Goal: Task Accomplishment & Management: Manage account settings

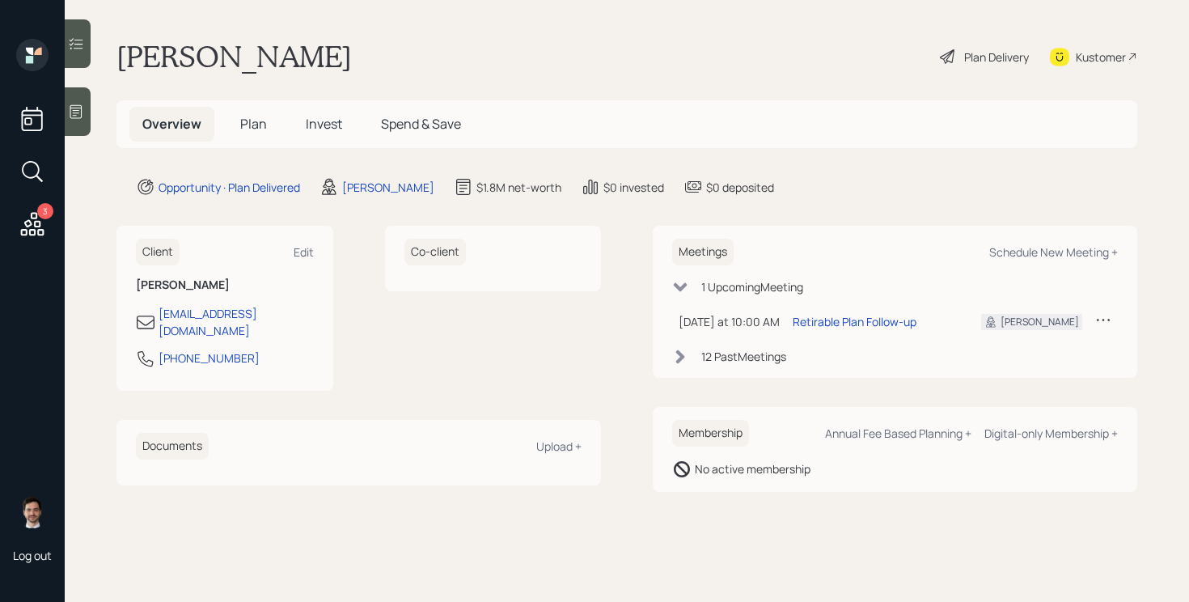
click at [252, 132] on span "Plan" at bounding box center [253, 124] width 27 height 18
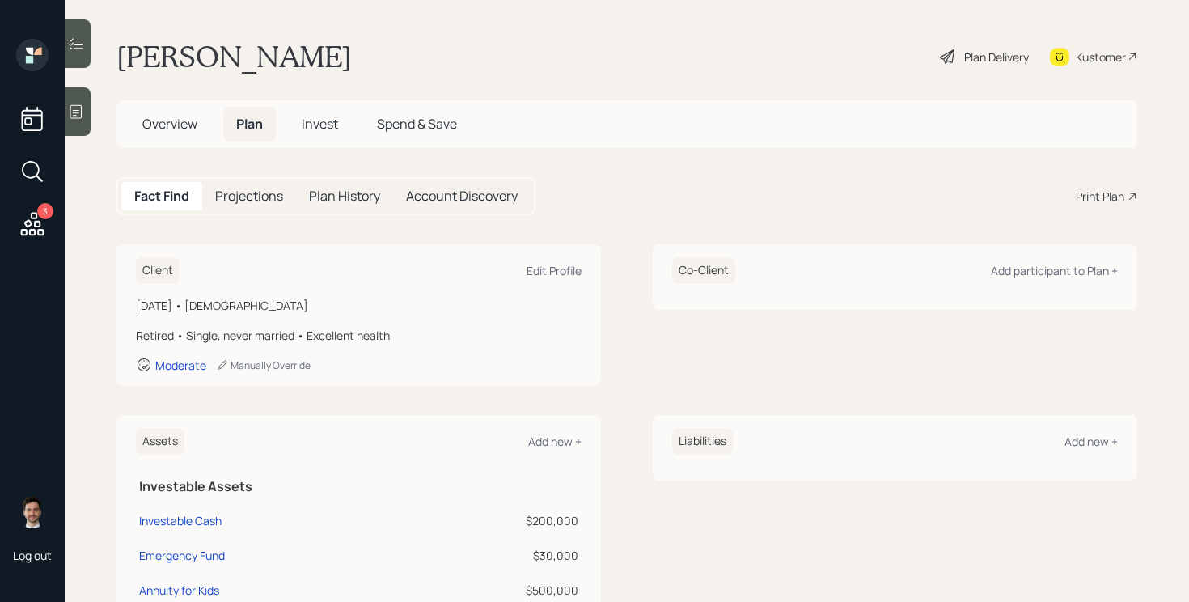
click at [959, 46] on div "Plan Delivery" at bounding box center [984, 57] width 92 height 36
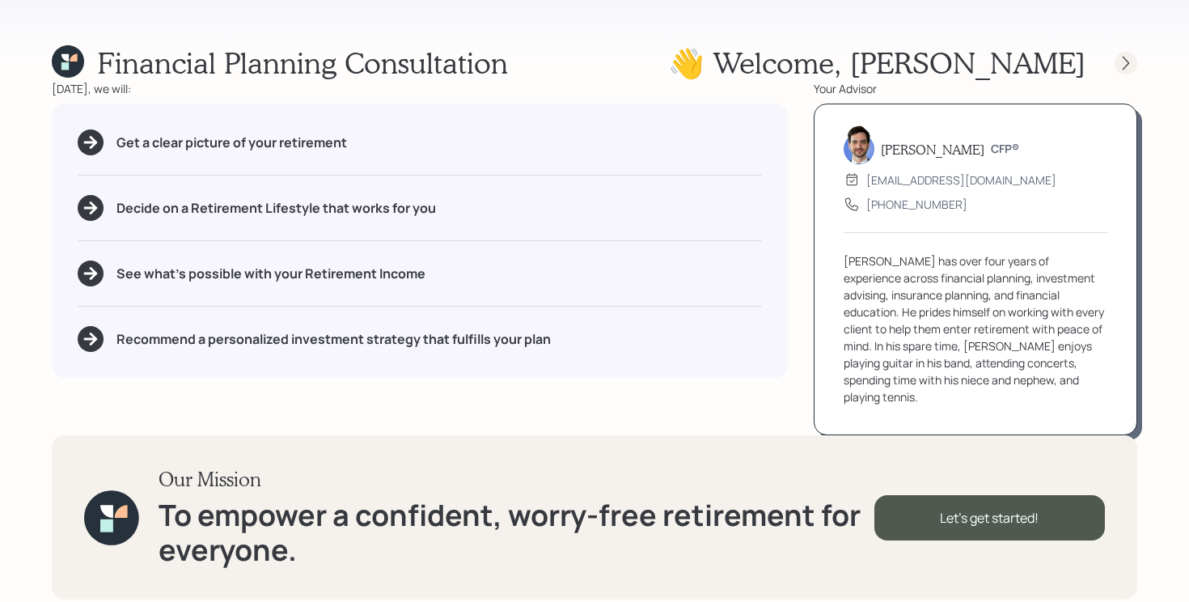
click at [1137, 55] on div at bounding box center [1112, 63] width 52 height 23
click at [1134, 55] on div at bounding box center [1126, 63] width 23 height 23
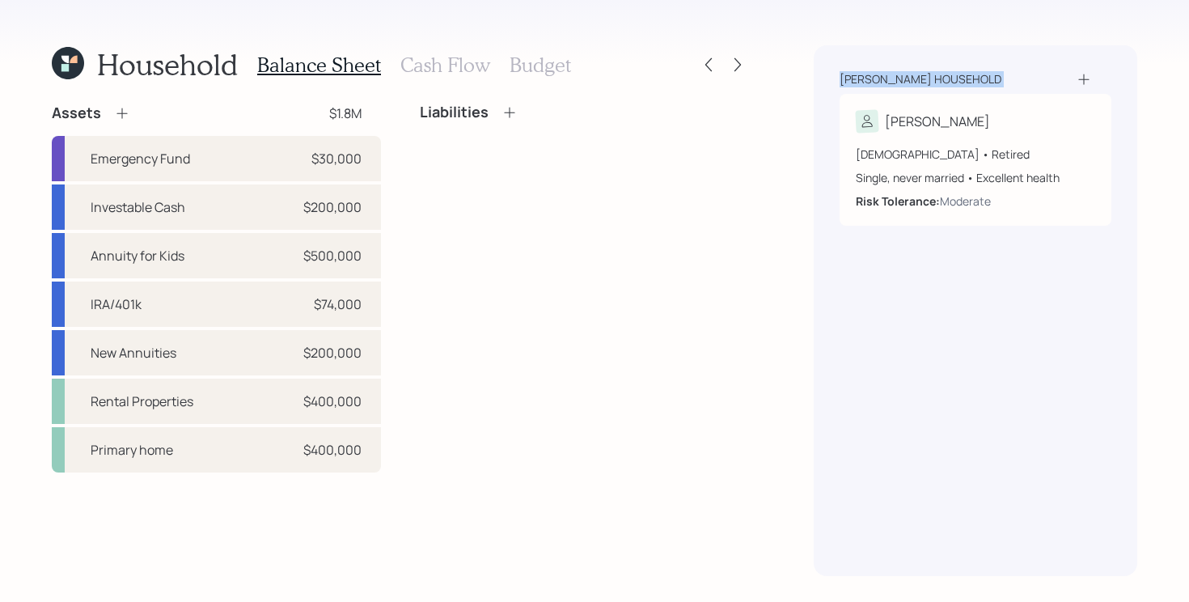
click at [1134, 56] on div "Pirozzi household Ralph 84 years old • Retired Single, never married • Excellen…" at bounding box center [976, 310] width 324 height 531
click at [732, 65] on icon at bounding box center [738, 65] width 16 height 16
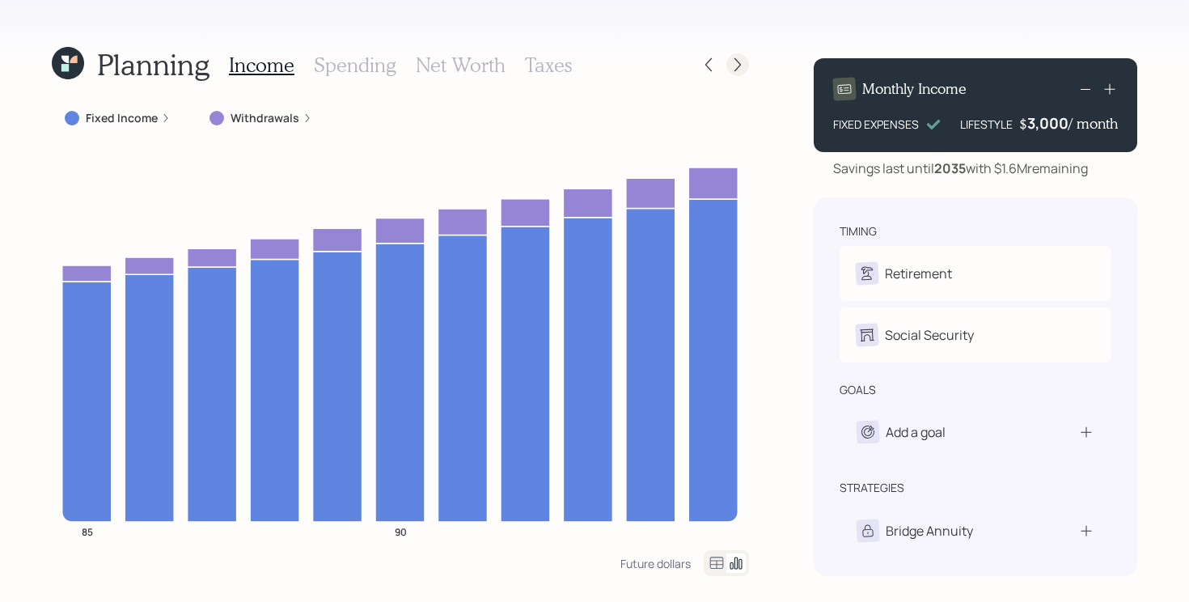
click at [735, 65] on icon at bounding box center [738, 65] width 16 height 16
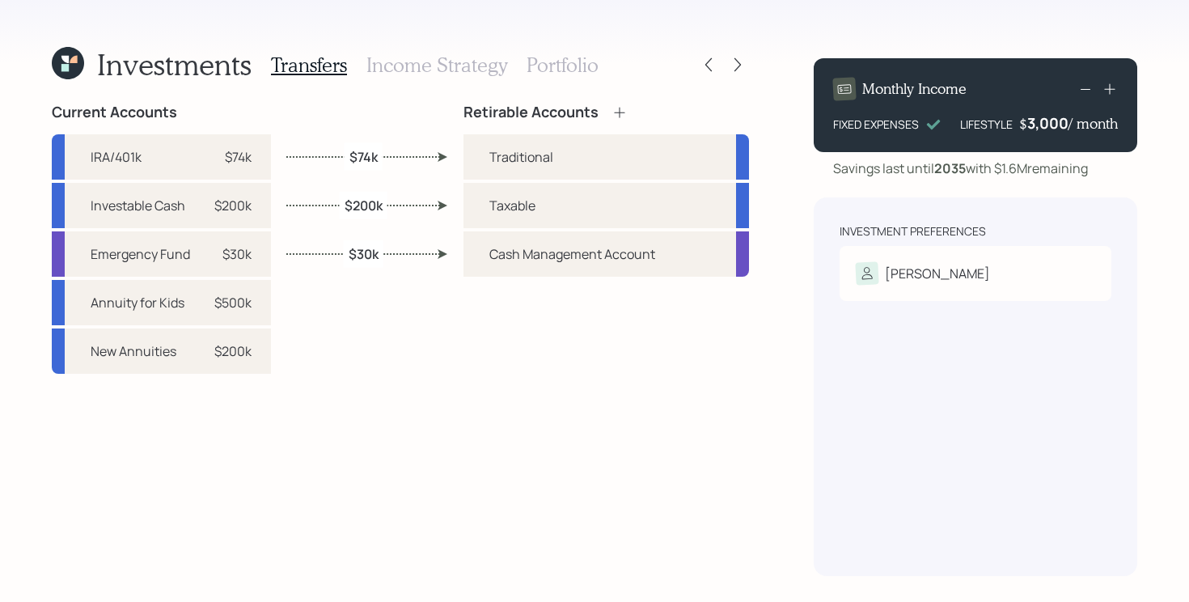
click at [735, 65] on icon at bounding box center [738, 65] width 16 height 16
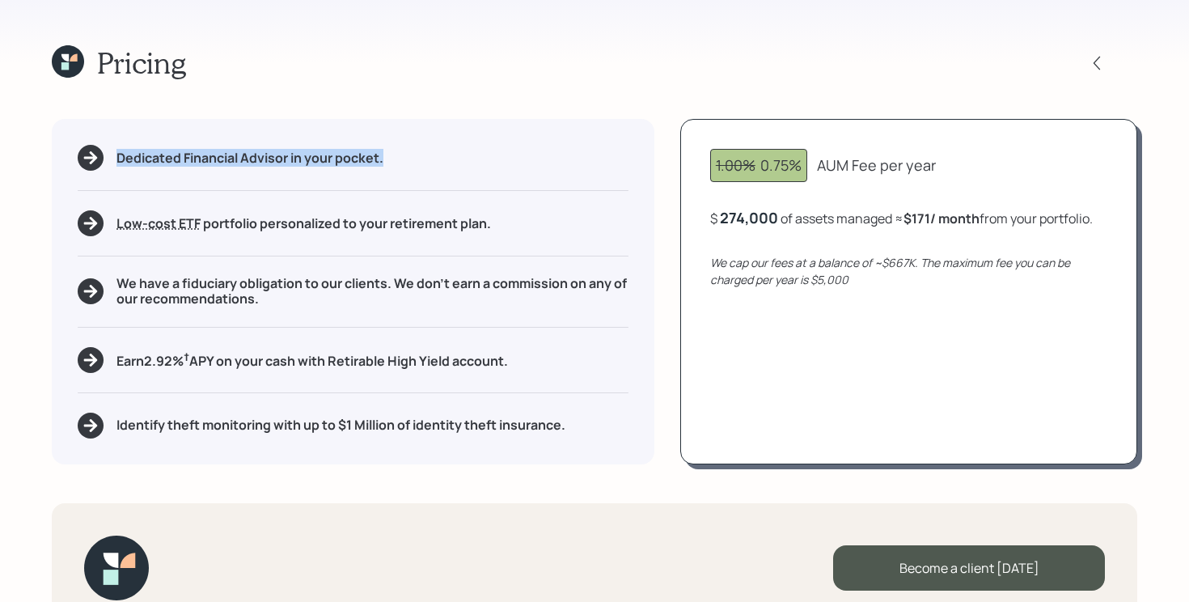
click at [735, 65] on div "Pricing" at bounding box center [595, 62] width 1086 height 35
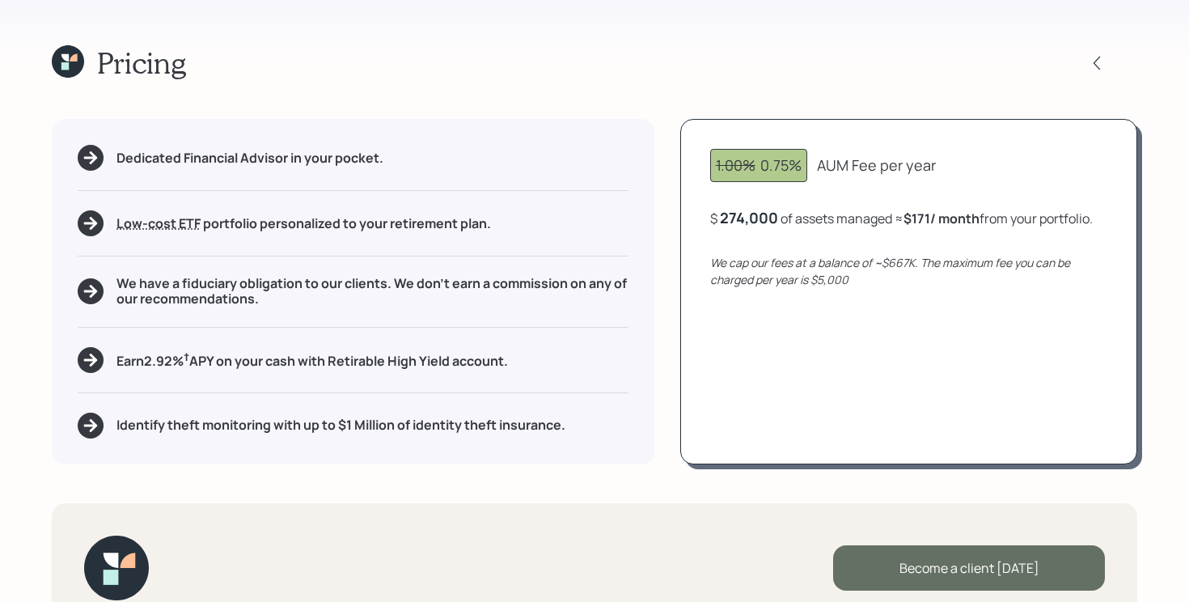
click at [908, 578] on div "Become a client today" at bounding box center [969, 567] width 272 height 45
click at [952, 561] on div "Become a client today" at bounding box center [969, 567] width 272 height 45
click at [924, 564] on div "Go to Altruist" at bounding box center [969, 567] width 272 height 45
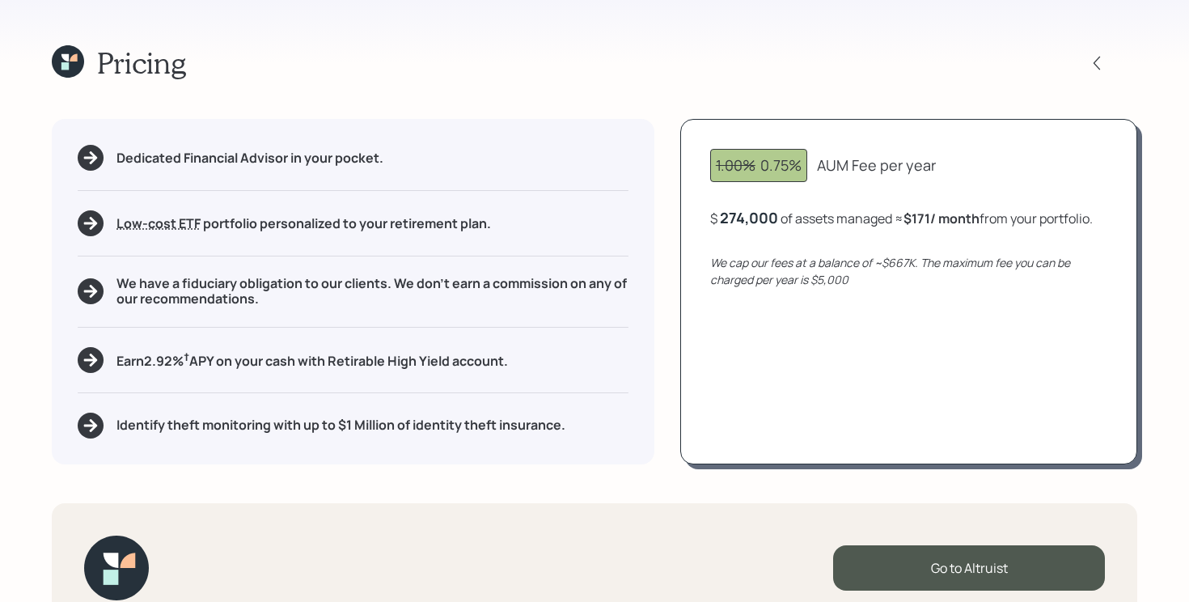
click at [67, 70] on icon at bounding box center [68, 61] width 32 height 32
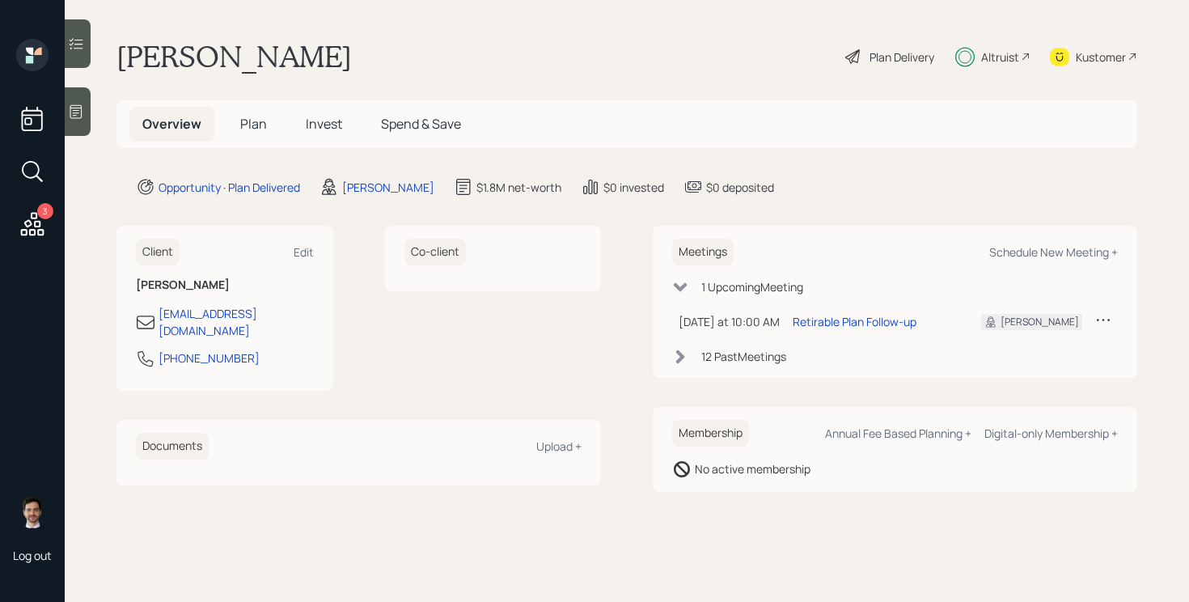
click at [248, 121] on span "Plan" at bounding box center [253, 124] width 27 height 18
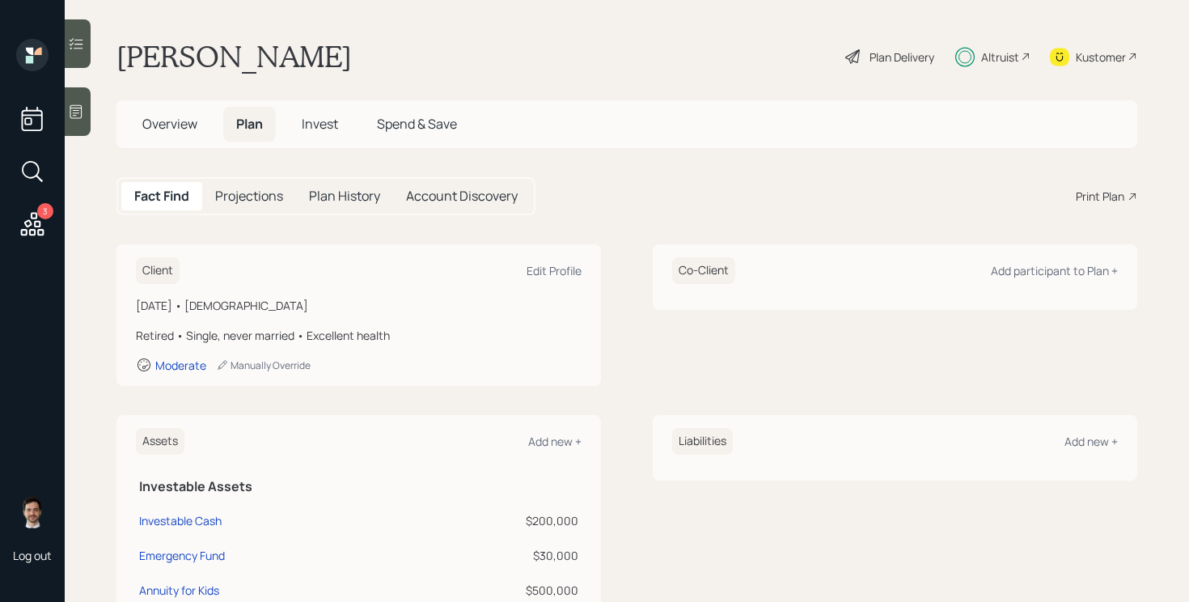
click at [921, 55] on div "Plan Delivery" at bounding box center [902, 57] width 65 height 17
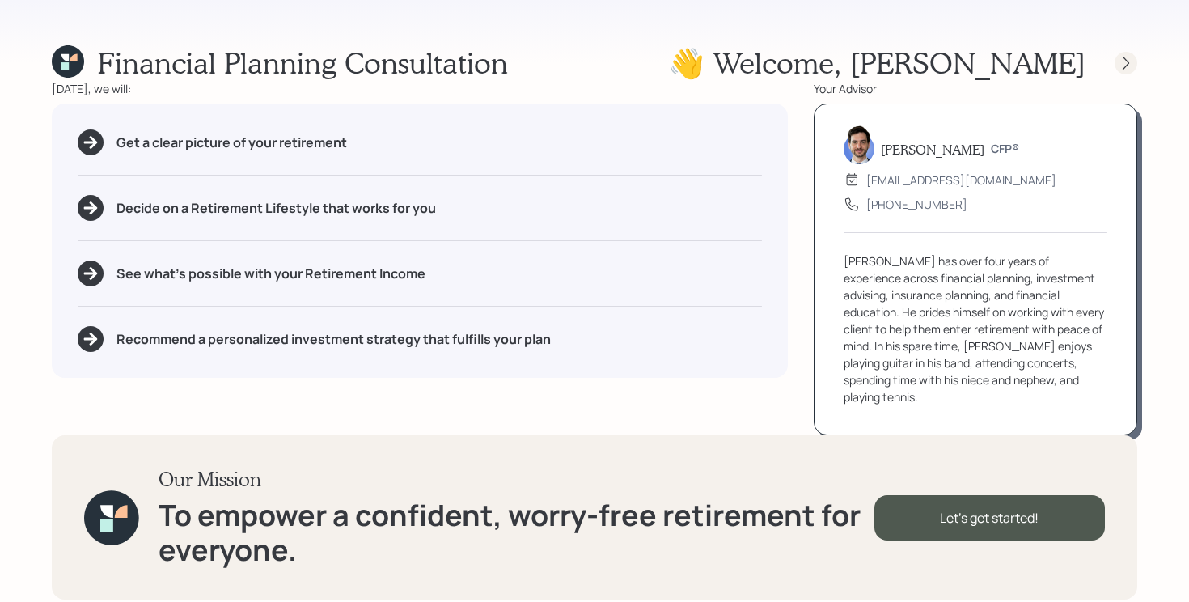
click at [1116, 64] on div at bounding box center [1126, 63] width 23 height 23
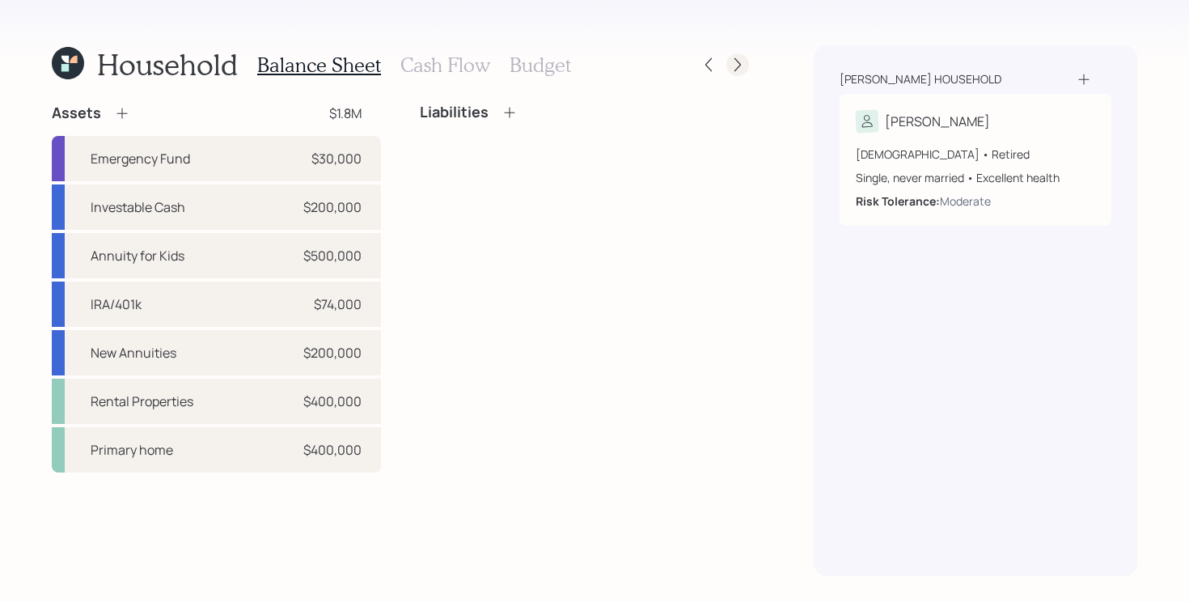
click at [735, 72] on icon at bounding box center [738, 65] width 16 height 16
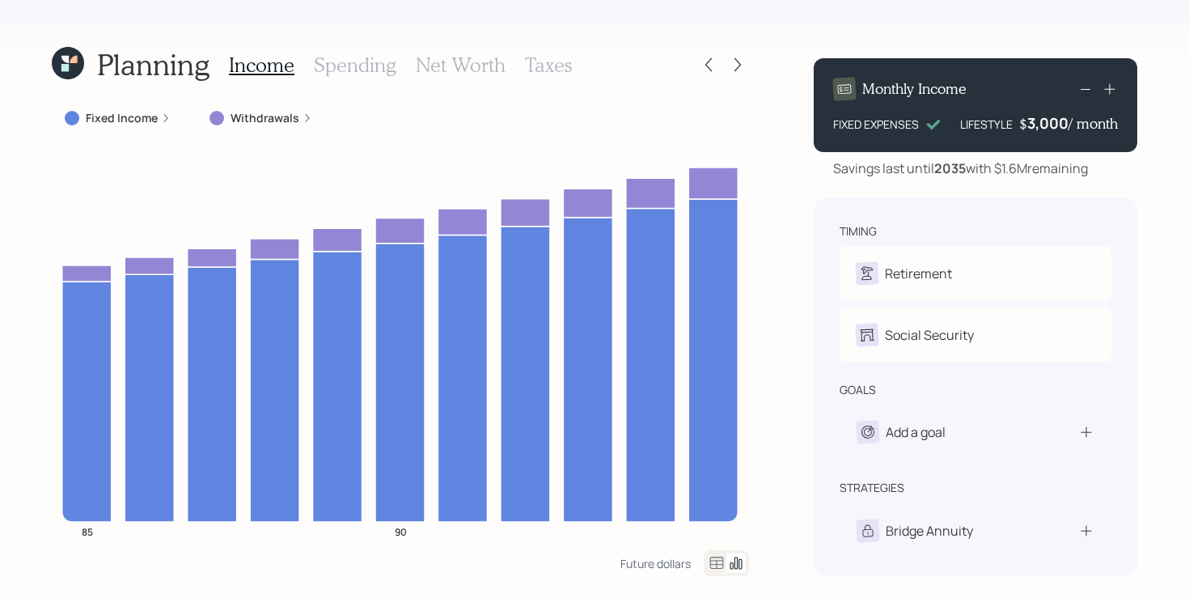
click at [252, 116] on label "Withdrawals" at bounding box center [265, 118] width 69 height 16
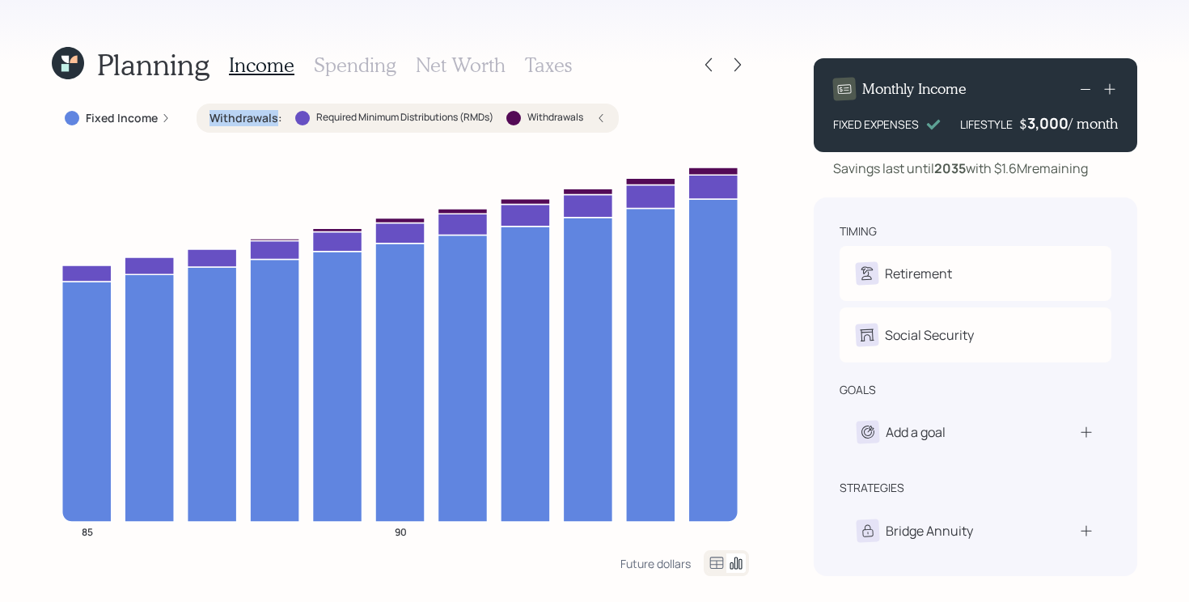
click at [252, 116] on label "Withdrawals :" at bounding box center [246, 118] width 73 height 16
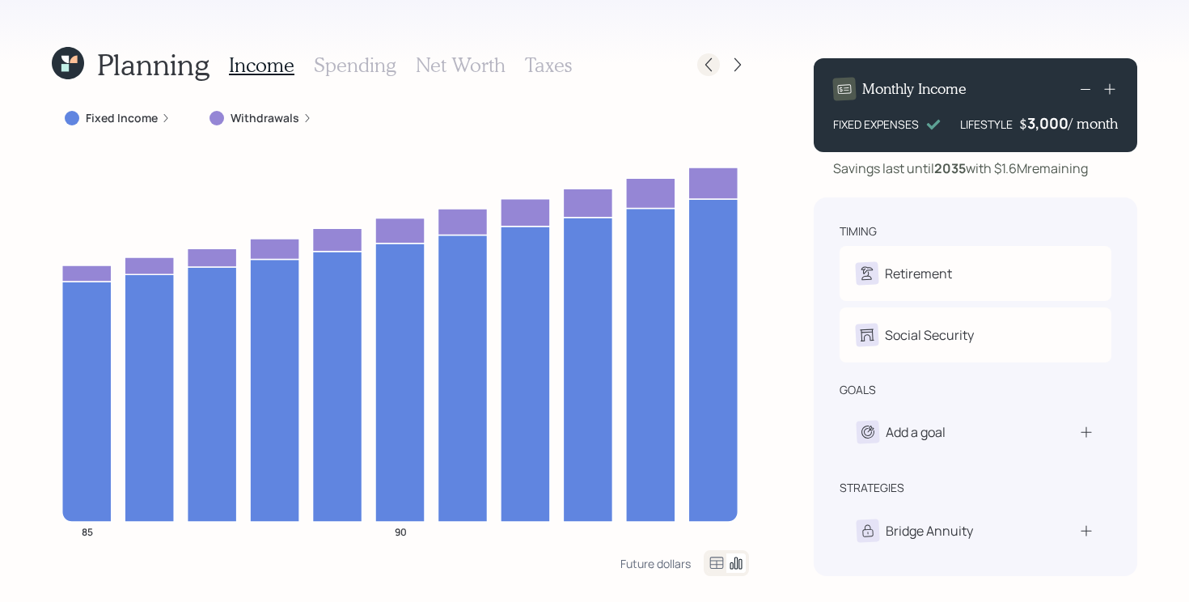
click at [709, 61] on icon at bounding box center [709, 65] width 16 height 16
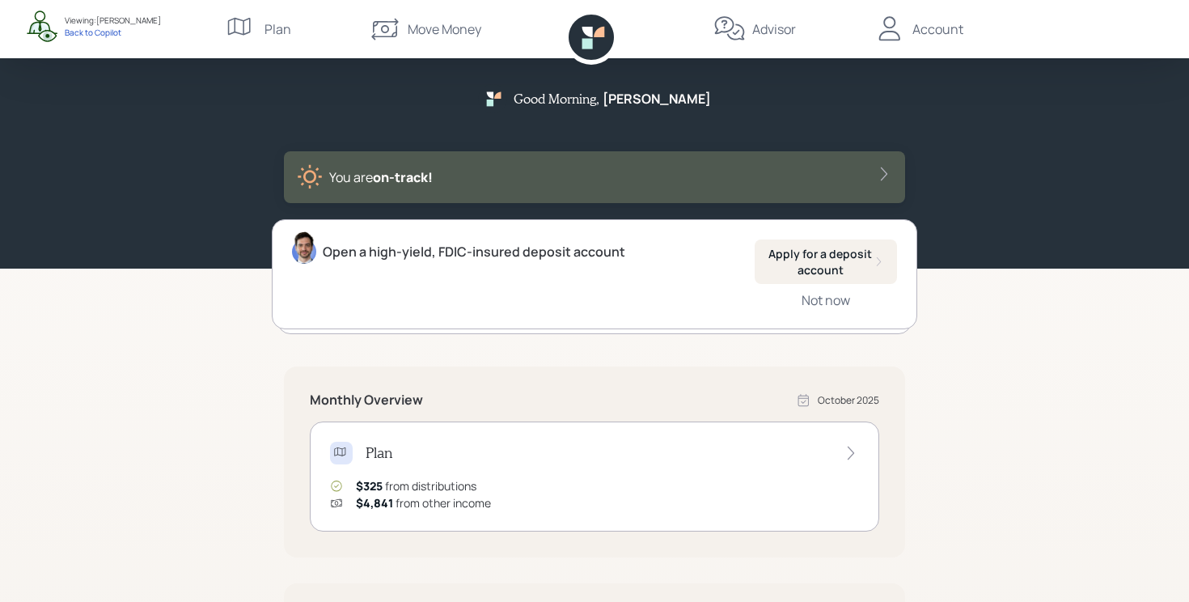
click at [769, 32] on div "Advisor" at bounding box center [774, 28] width 44 height 19
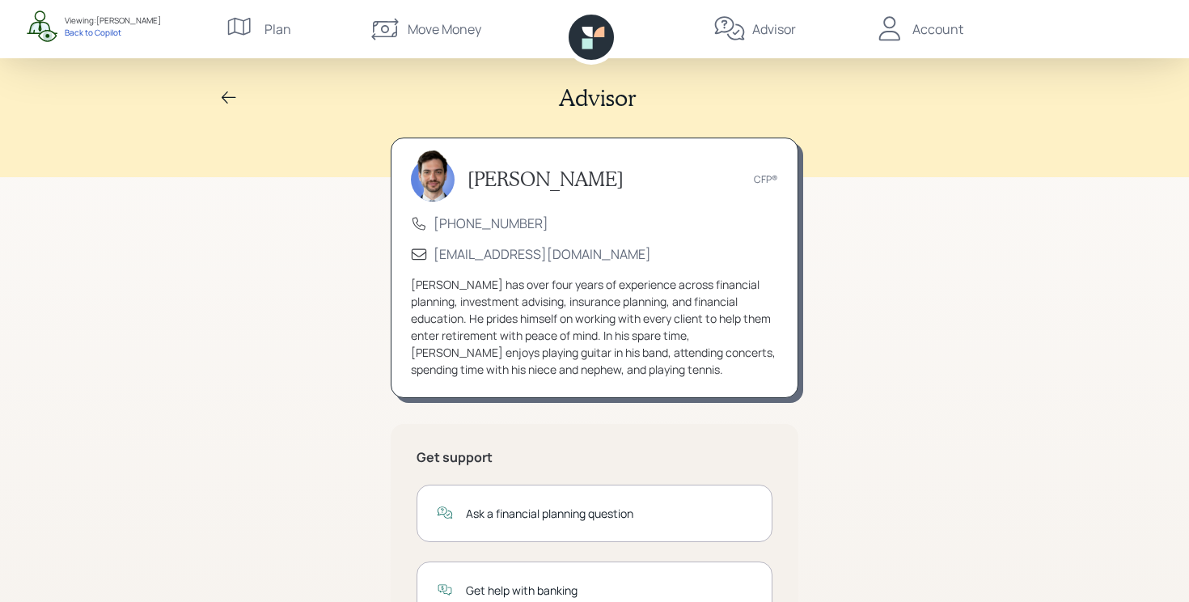
click at [942, 42] on div "Account" at bounding box center [919, 29] width 90 height 58
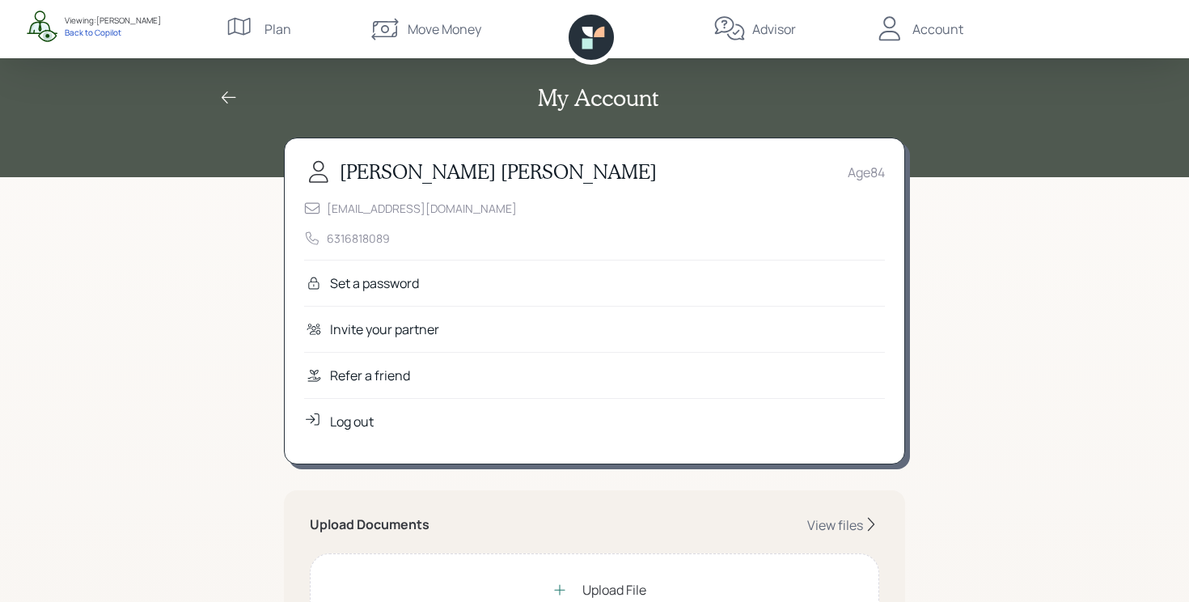
scroll to position [900, 0]
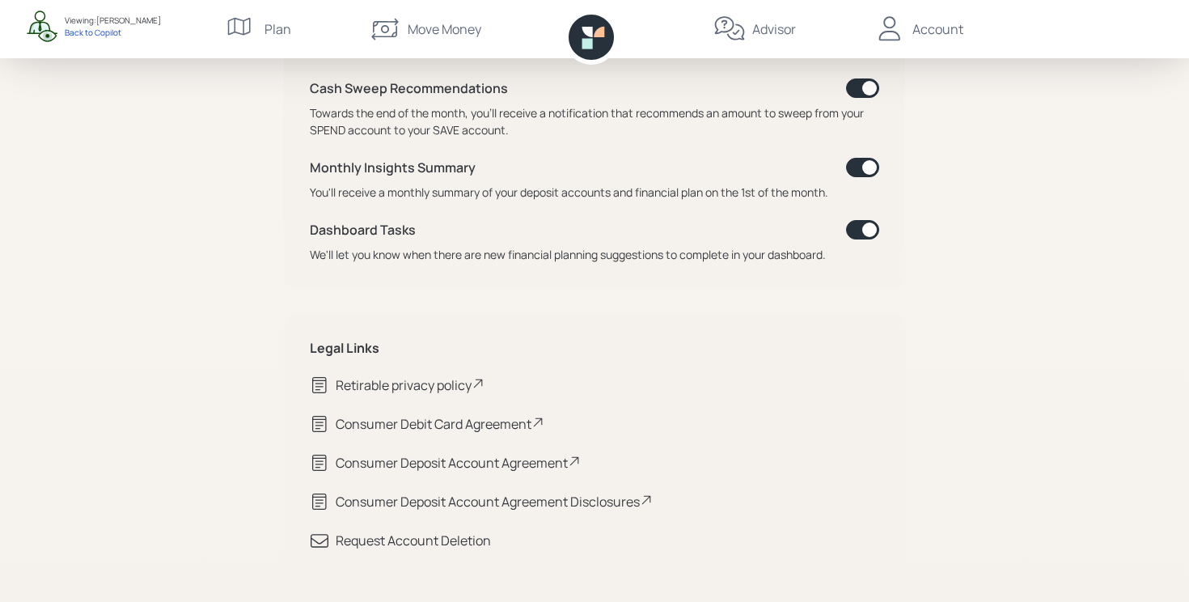
click at [394, 389] on div "Retirable privacy policy" at bounding box center [410, 384] width 149 height 19
click at [88, 34] on div "Back to Copilot" at bounding box center [113, 32] width 96 height 11
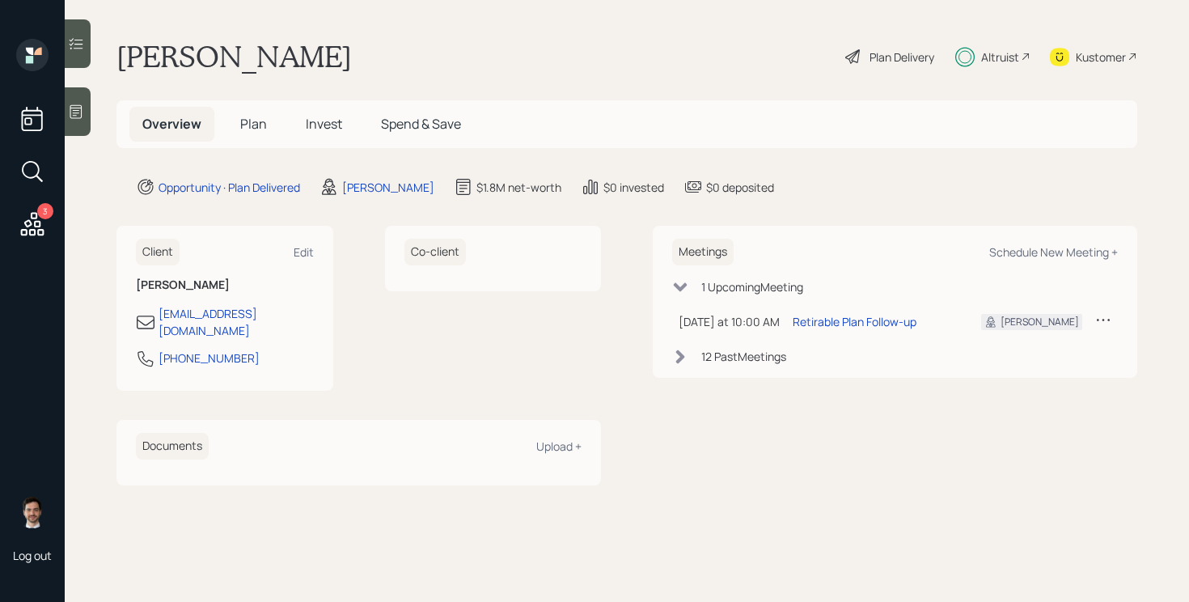
click at [312, 121] on span "Invest" at bounding box center [324, 124] width 36 height 18
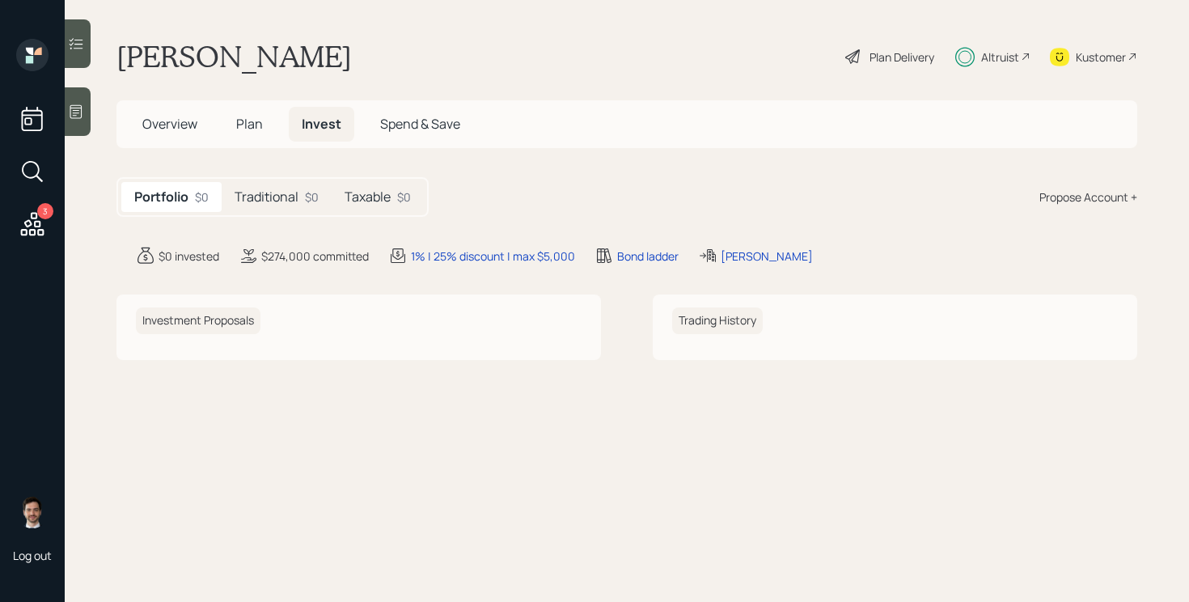
click at [287, 196] on h5 "Traditional" at bounding box center [267, 196] width 64 height 15
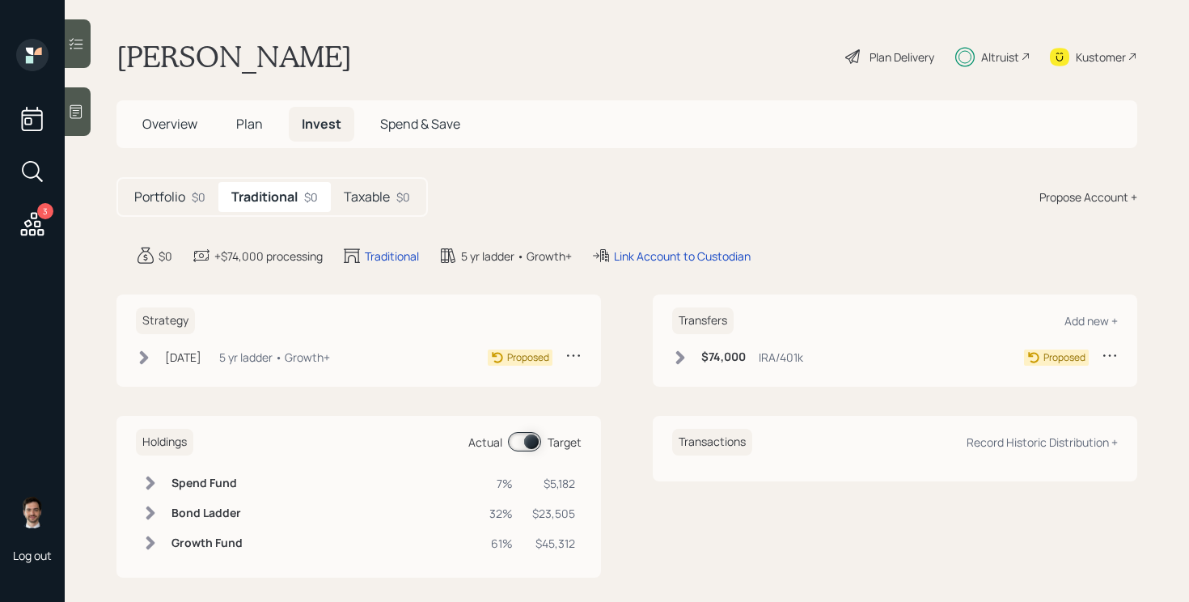
click at [362, 192] on h5 "Taxable" at bounding box center [367, 196] width 46 height 15
click at [1103, 360] on icon at bounding box center [1110, 355] width 16 height 16
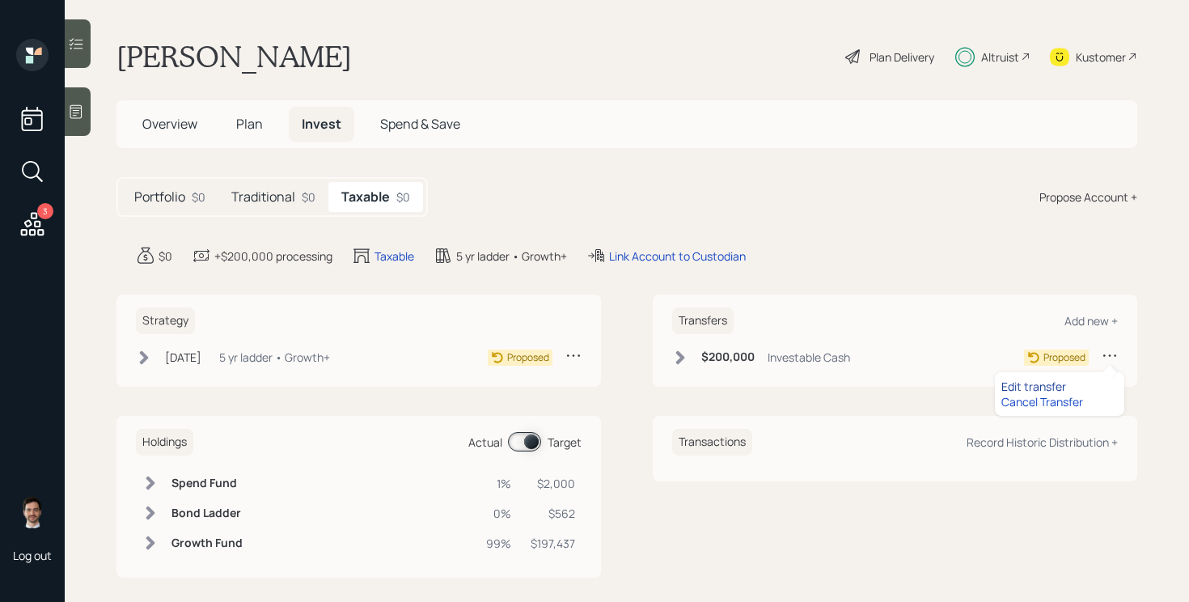
click at [1048, 385] on div "Edit transfer" at bounding box center [1060, 386] width 116 height 15
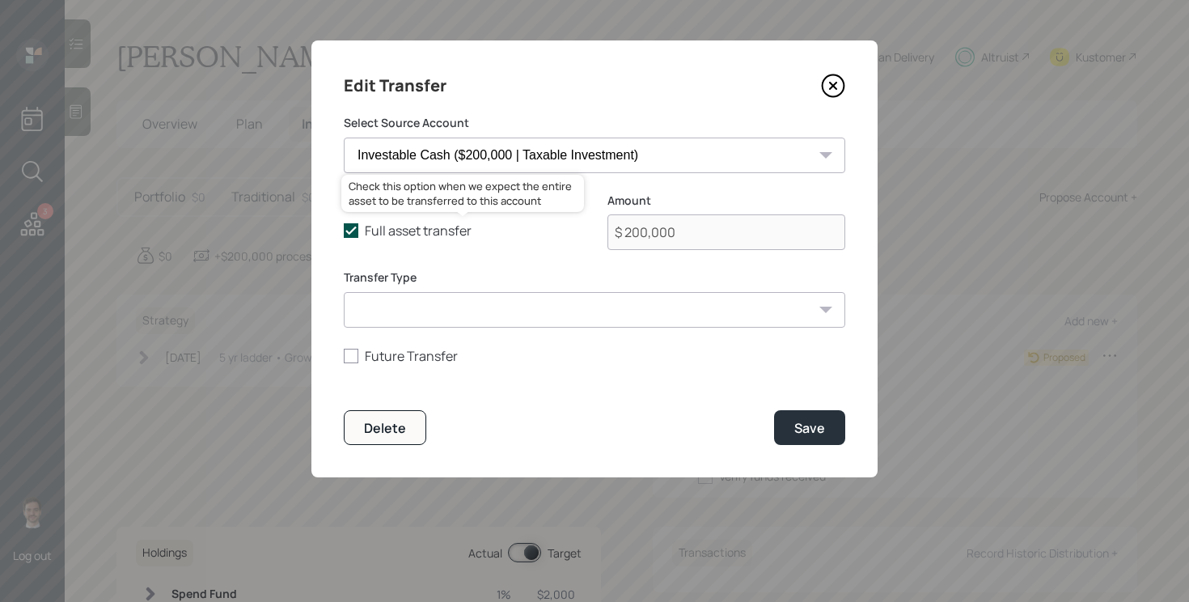
click at [352, 234] on icon at bounding box center [351, 230] width 15 height 15
click at [344, 231] on input "Full asset transfer" at bounding box center [343, 231] width 1 height 1
checkbox input "false"
click at [675, 241] on input "$ 200,000" at bounding box center [727, 232] width 238 height 36
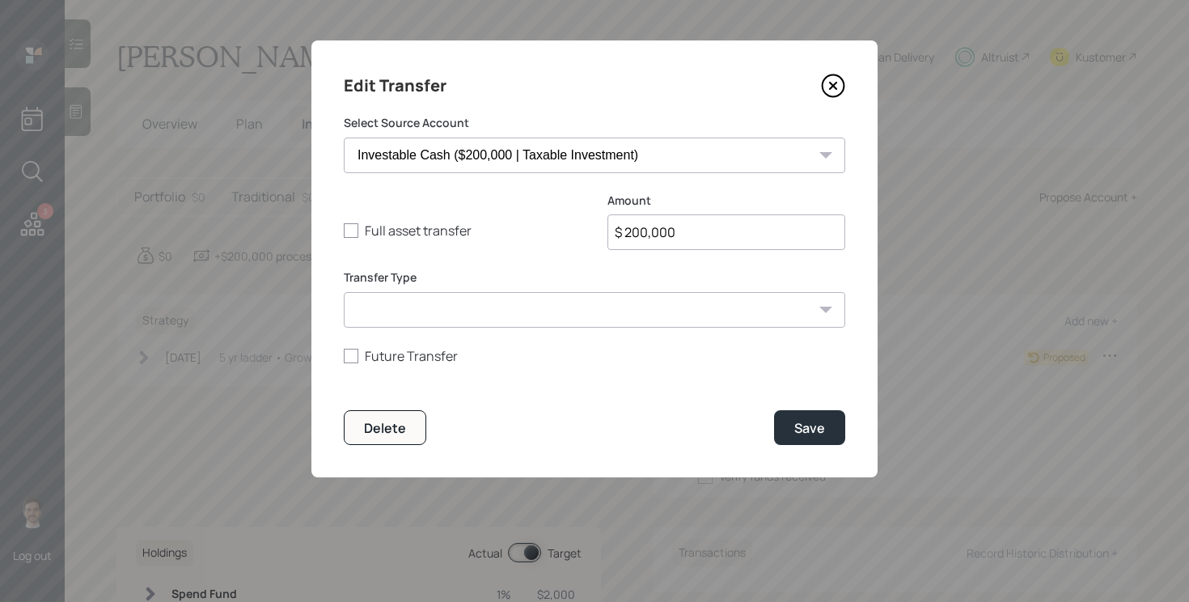
click at [675, 241] on input "$ 200,000" at bounding box center [727, 232] width 238 height 36
type input "$ 35,000"
click at [774, 410] on button "Save" at bounding box center [809, 427] width 71 height 35
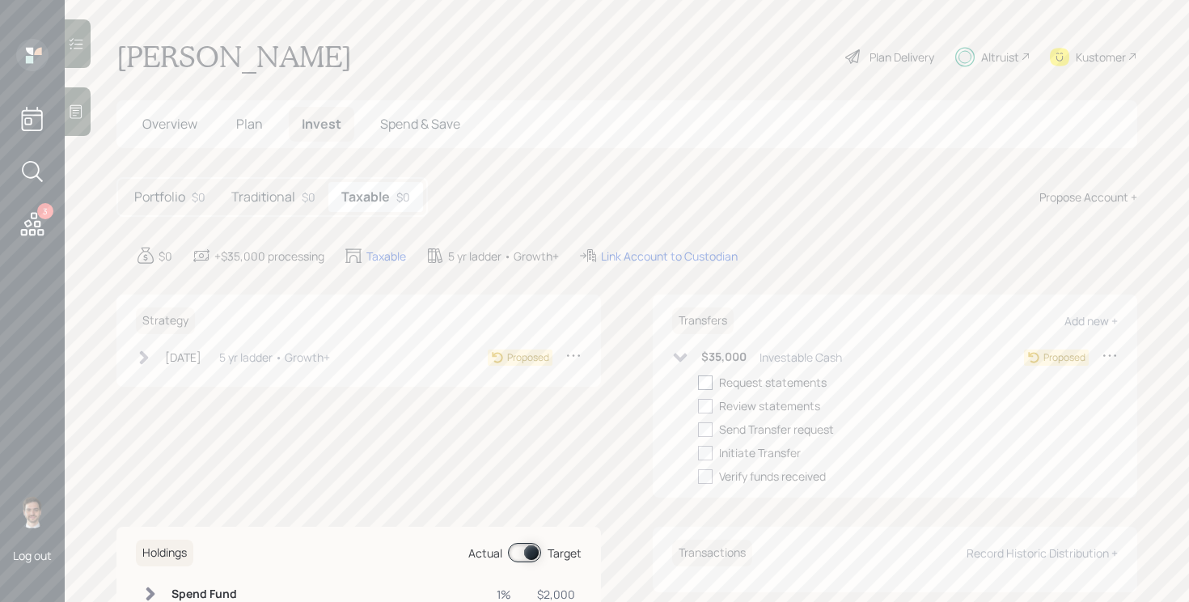
click at [703, 383] on div at bounding box center [705, 382] width 15 height 15
click at [698, 383] on input "checkbox" at bounding box center [697, 382] width 1 height 1
checkbox input "true"
click at [706, 405] on div at bounding box center [705, 406] width 15 height 15
click at [698, 405] on input "checkbox" at bounding box center [697, 405] width 1 height 1
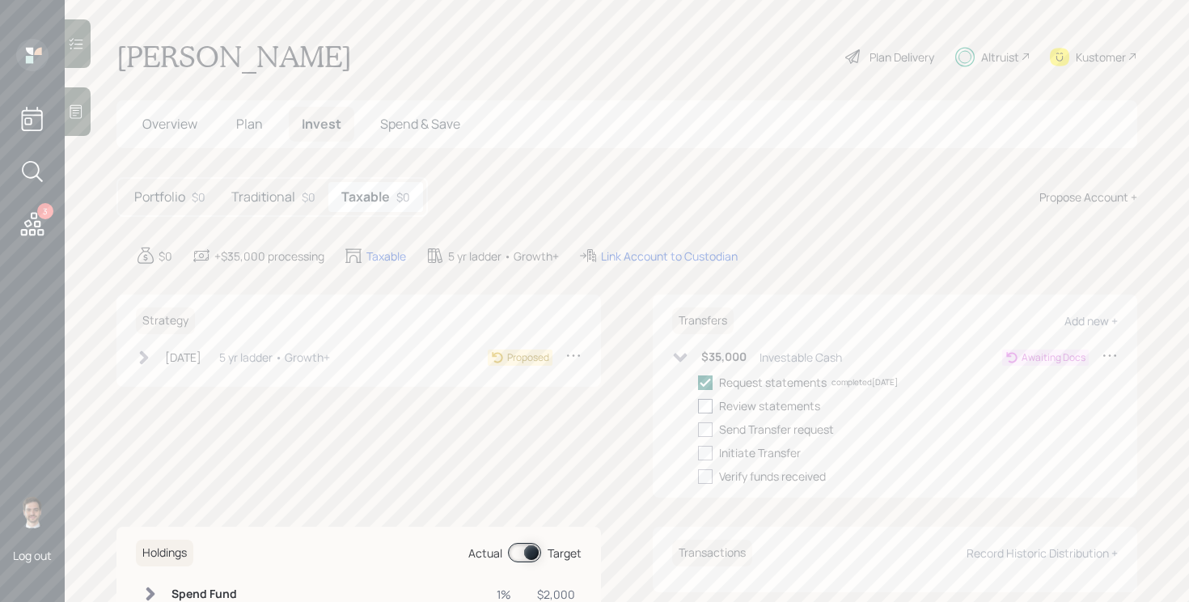
checkbox input "true"
click at [706, 426] on div at bounding box center [705, 429] width 15 height 15
click at [698, 429] on input "checkbox" at bounding box center [697, 429] width 1 height 1
checkbox input "true"
click at [151, 358] on icon at bounding box center [144, 357] width 16 height 16
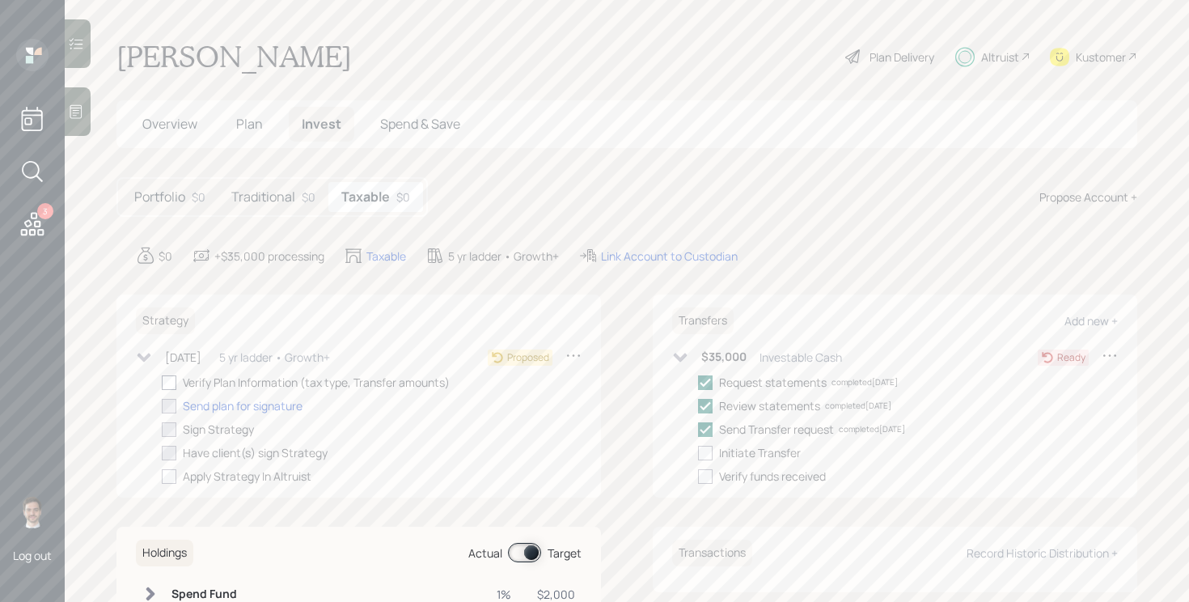
click at [176, 383] on div at bounding box center [169, 382] width 15 height 15
click at [162, 383] on input "checkbox" at bounding box center [161, 382] width 1 height 1
checkbox input "true"
click at [265, 404] on div "Send plan for signature" at bounding box center [243, 405] width 120 height 17
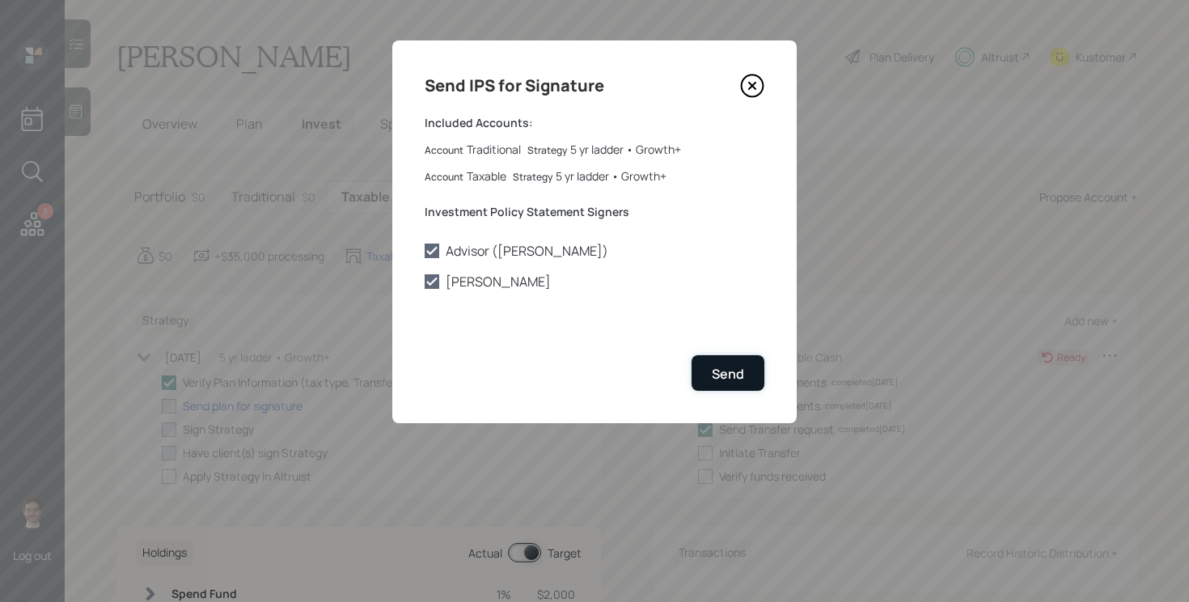
click at [735, 371] on div "Send" at bounding box center [728, 374] width 32 height 18
checkbox input "true"
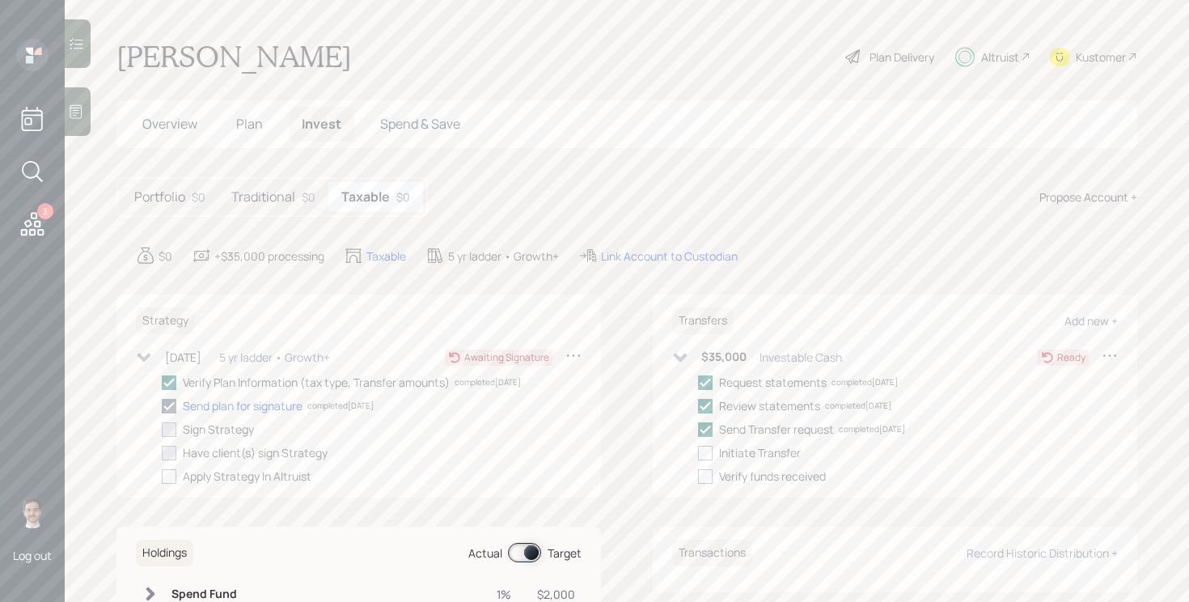
click at [146, 355] on icon at bounding box center [144, 357] width 16 height 16
click at [678, 355] on icon at bounding box center [681, 357] width 14 height 9
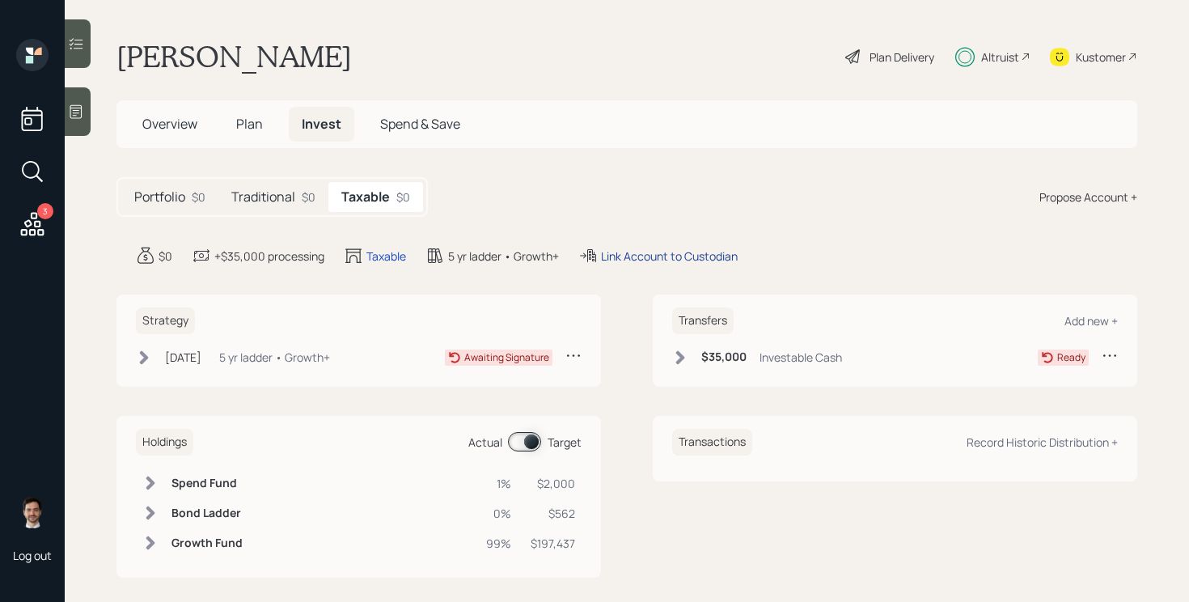
click at [642, 260] on div "Link Account to Custodian" at bounding box center [669, 256] width 137 height 17
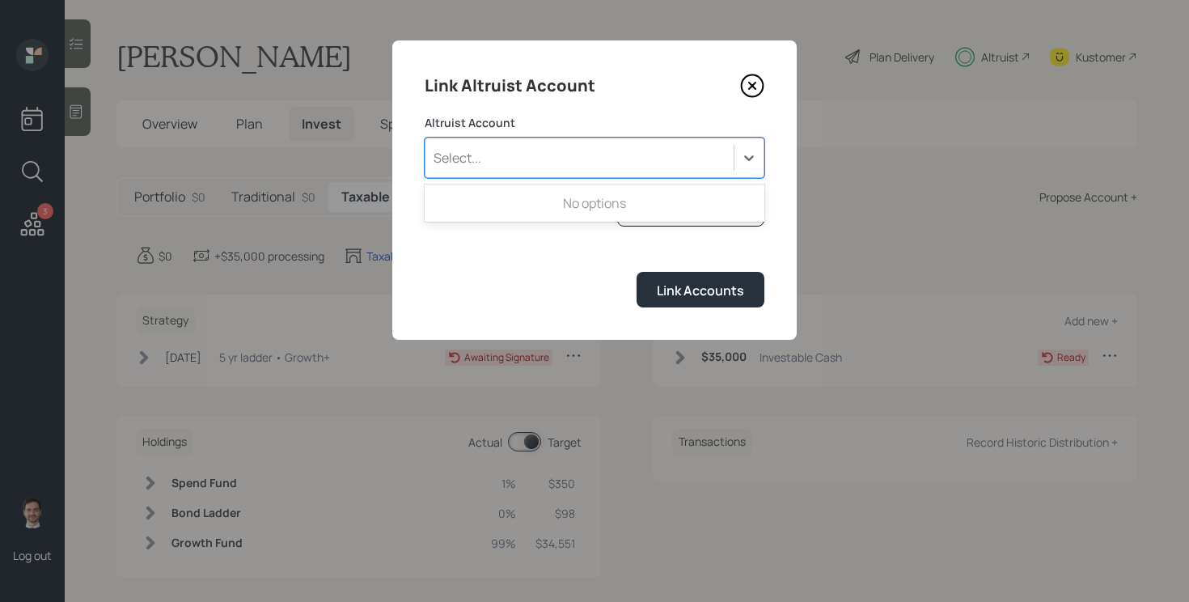
click at [599, 156] on div "Select..." at bounding box center [580, 158] width 308 height 28
click at [550, 282] on div "Link Accounts" at bounding box center [595, 289] width 340 height 35
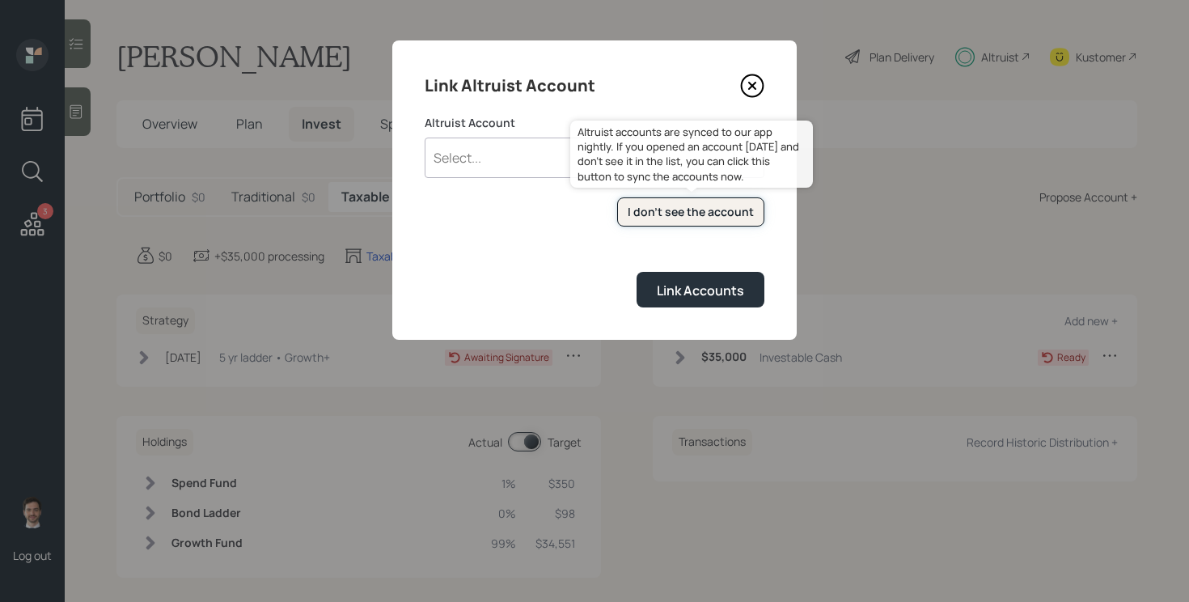
click at [679, 222] on button "I don't see the account" at bounding box center [690, 212] width 147 height 30
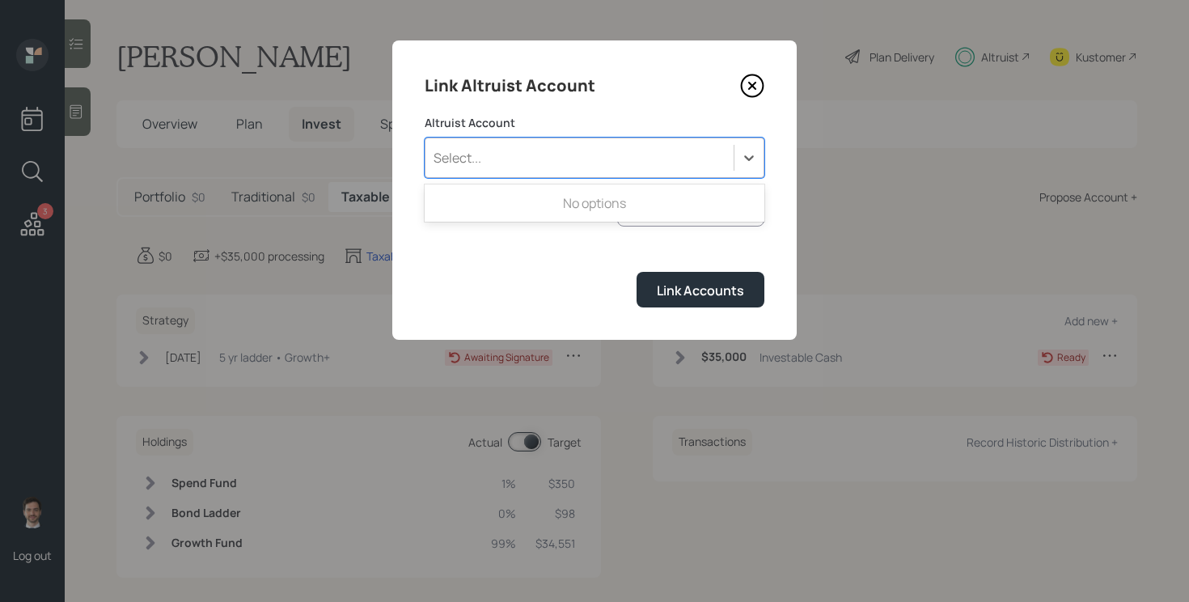
click at [620, 159] on div "Select..." at bounding box center [580, 158] width 308 height 28
click at [536, 261] on form "Altruist Account Use Up and Down to choose options, press Enter to select the c…" at bounding box center [595, 211] width 340 height 193
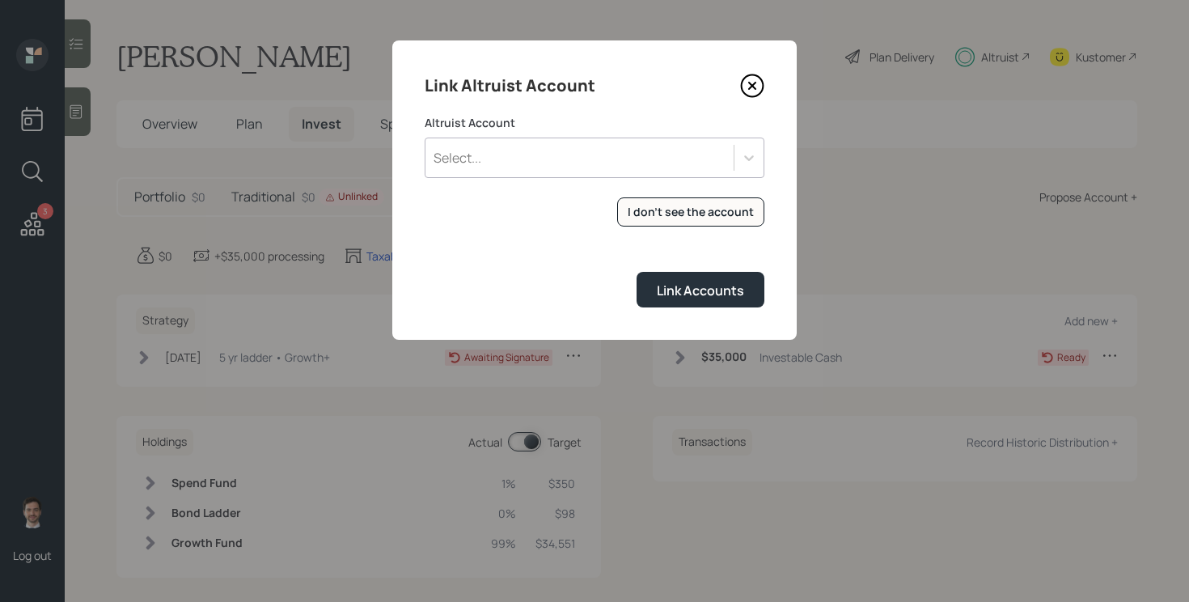
click at [597, 145] on div "Select..." at bounding box center [580, 158] width 308 height 28
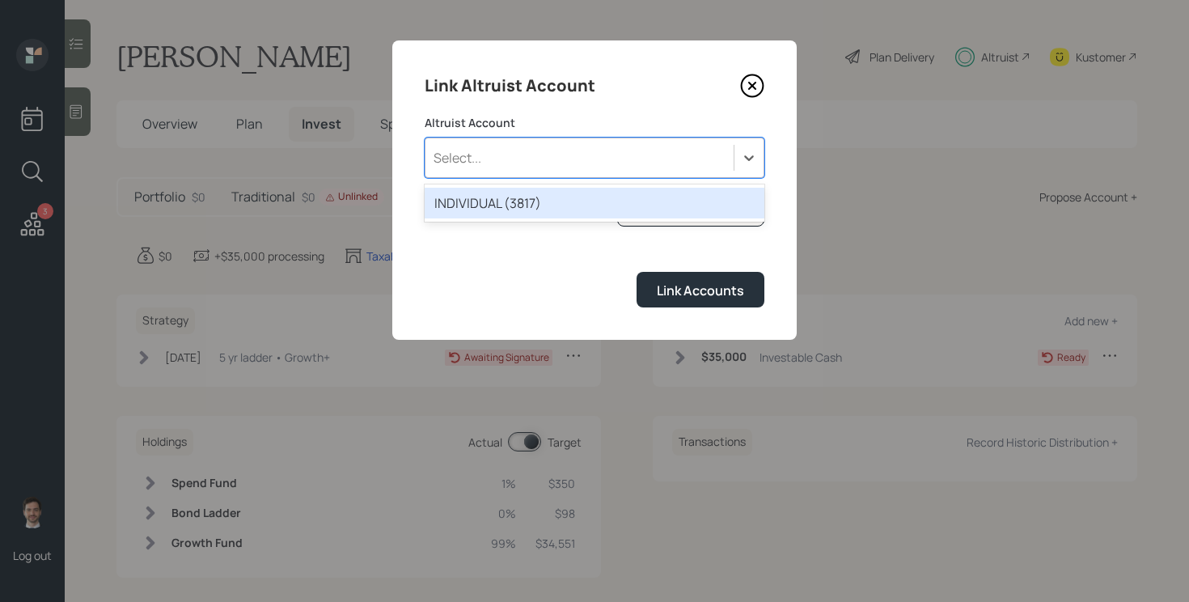
click at [582, 193] on div "INDIVIDUAL (3817)" at bounding box center [595, 203] width 340 height 31
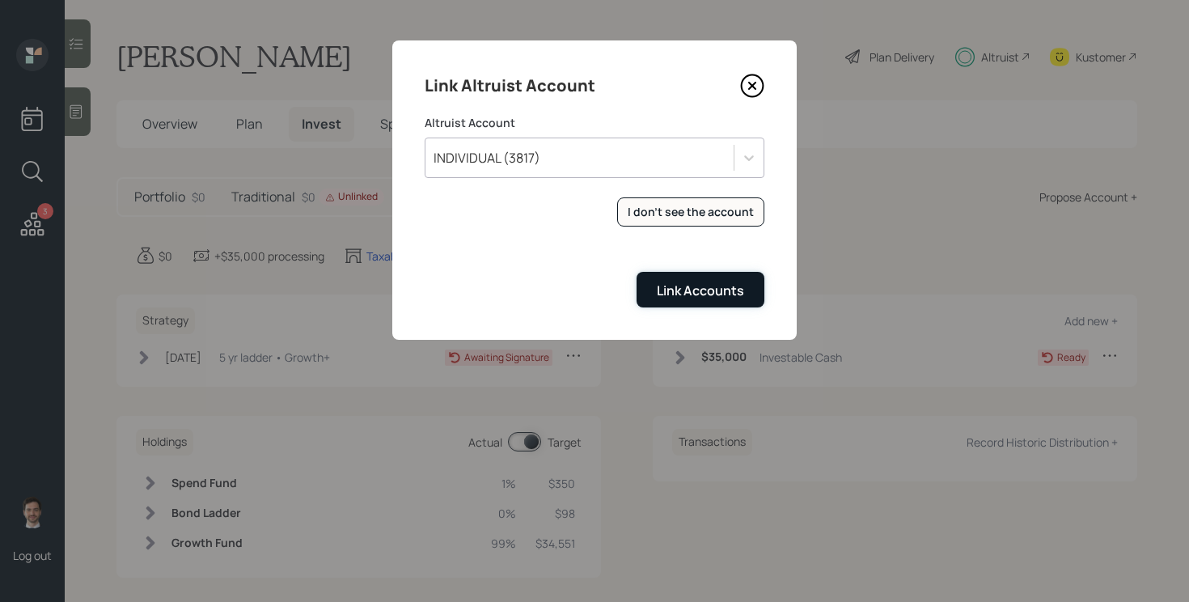
click at [678, 278] on button "Link Accounts" at bounding box center [701, 289] width 128 height 35
